Goal: Check status

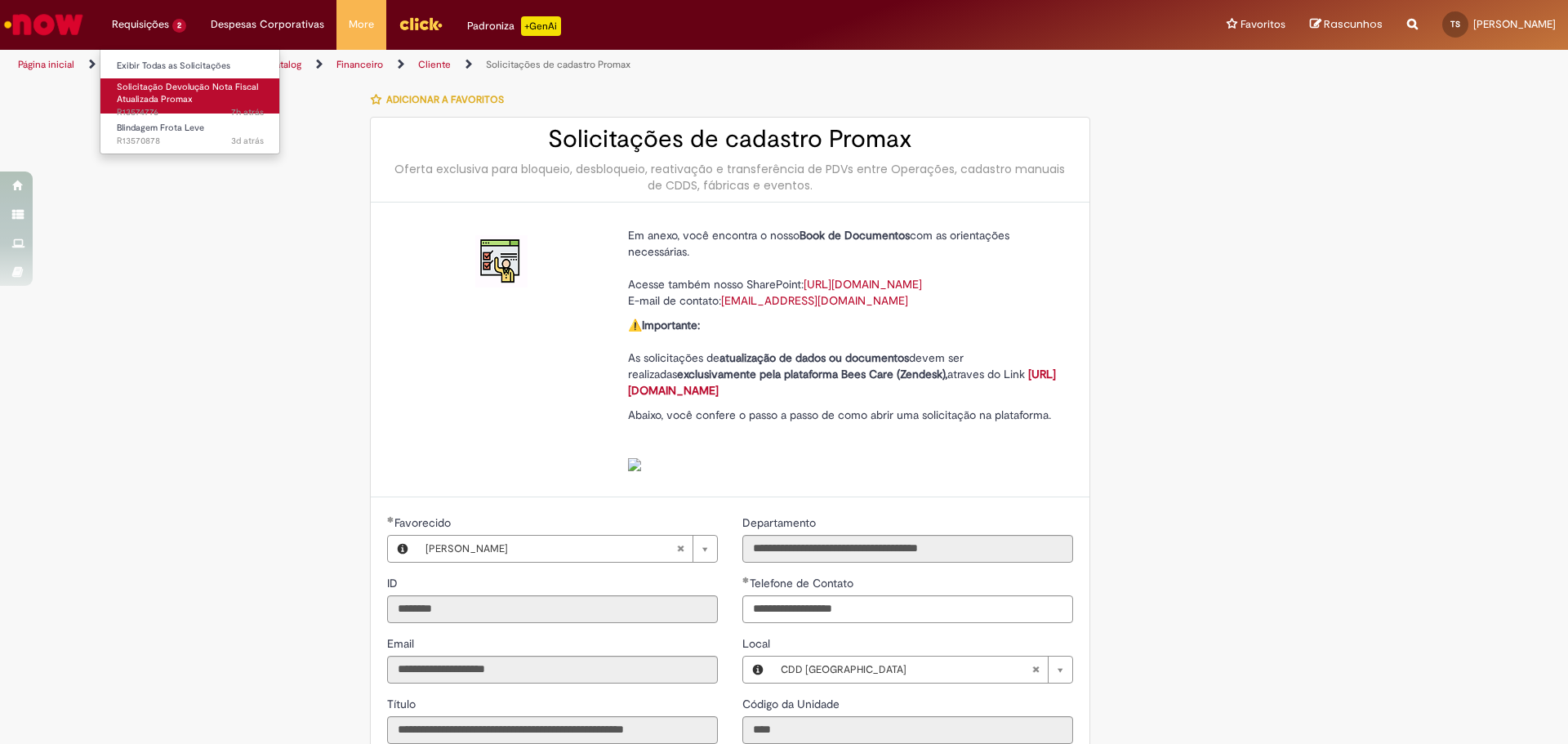
click at [147, 108] on span "7h atrás 7 horas atrás R13574776" at bounding box center [190, 112] width 147 height 13
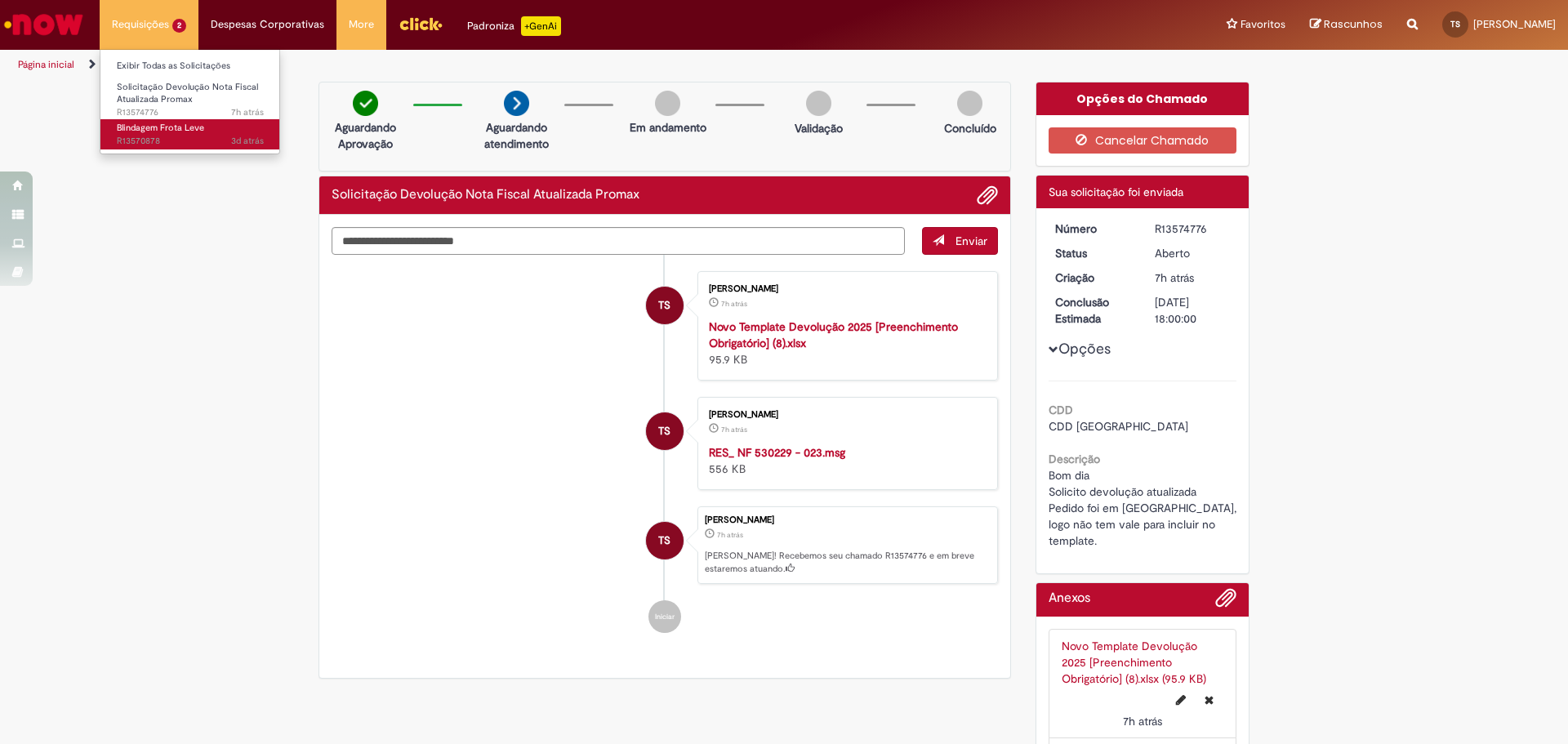
click at [158, 130] on span "Blindagem Frota Leve" at bounding box center [160, 128] width 87 height 12
